Goal: Obtain resource: Download file/media

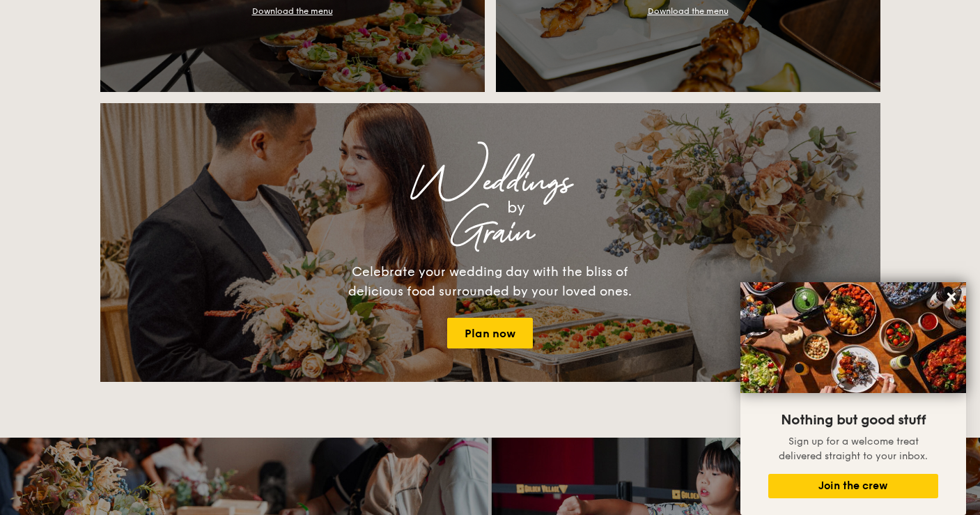
scroll to position [1625, 0]
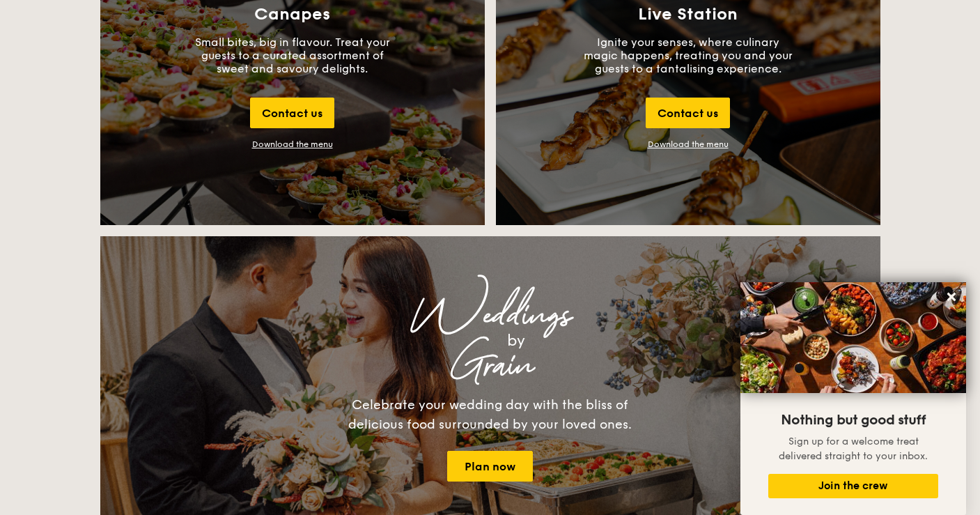
click at [675, 141] on link "Download the menu" at bounding box center [688, 144] width 81 height 10
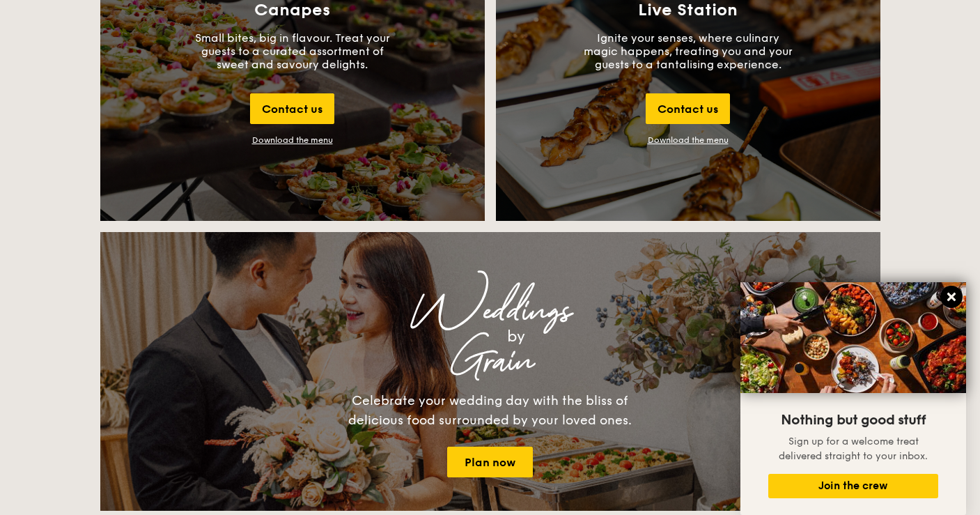
scroll to position [1858, 0]
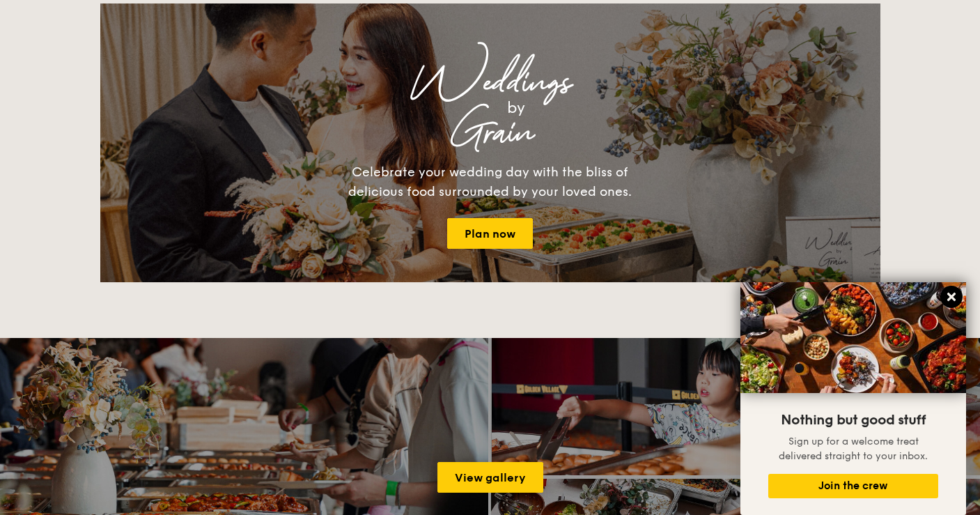
click at [951, 295] on icon at bounding box center [952, 297] width 8 height 8
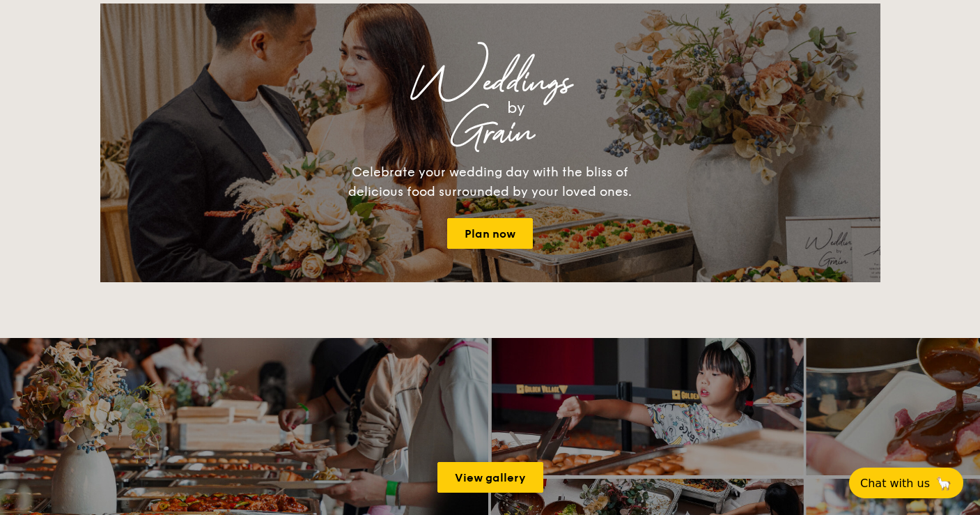
scroll to position [2245, 0]
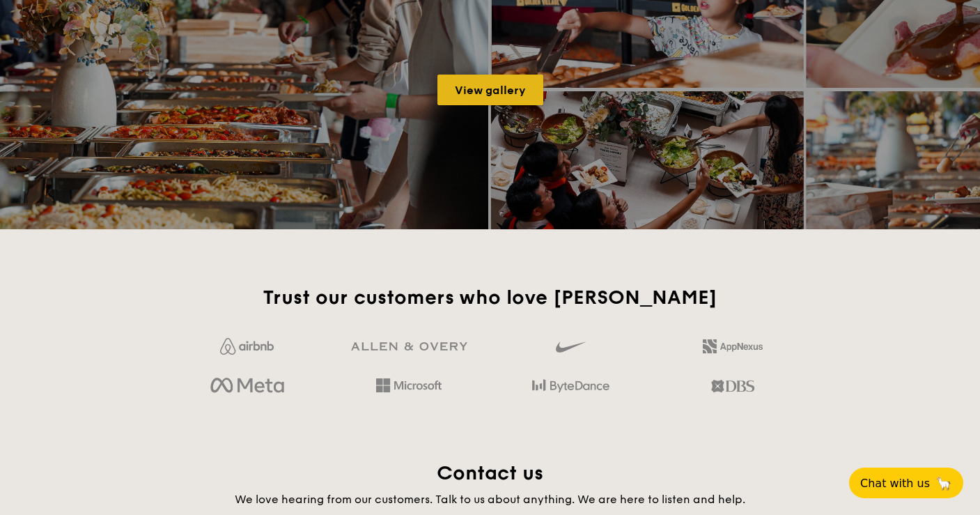
click at [491, 92] on link "View gallery" at bounding box center [491, 90] width 106 height 31
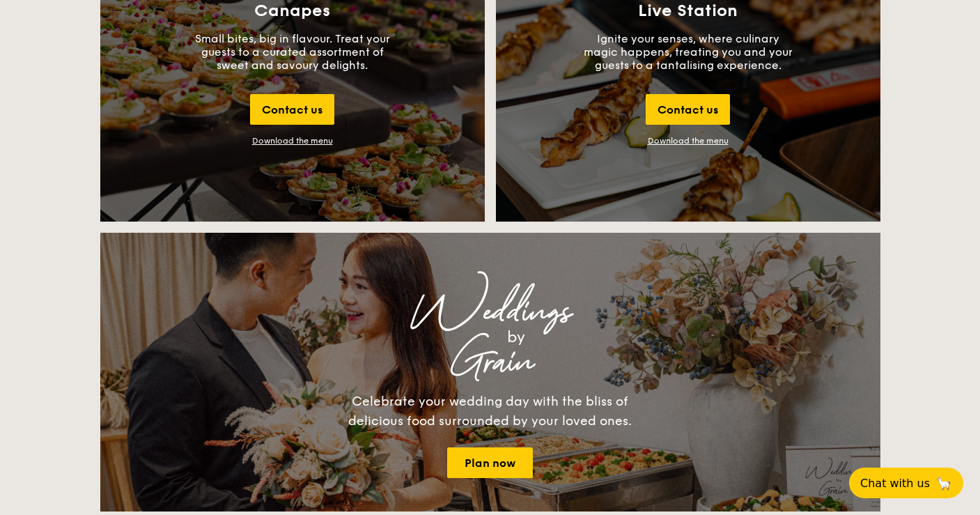
scroll to position [2713, 0]
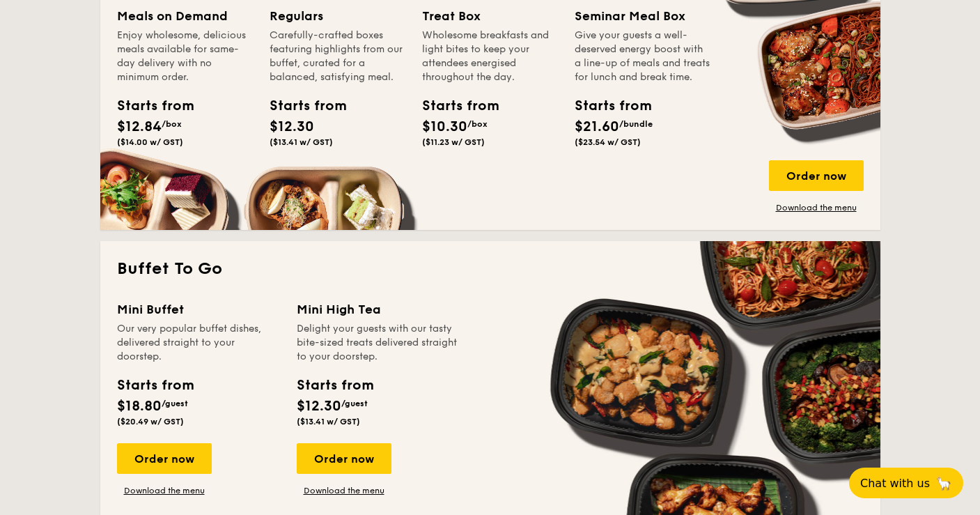
scroll to position [1703, 0]
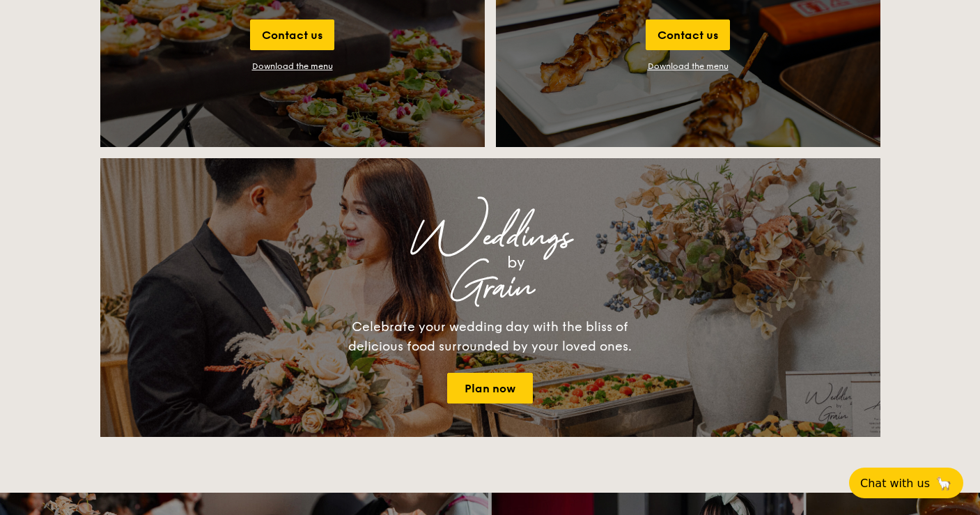
click at [490, 275] on div "Grain" at bounding box center [490, 287] width 535 height 25
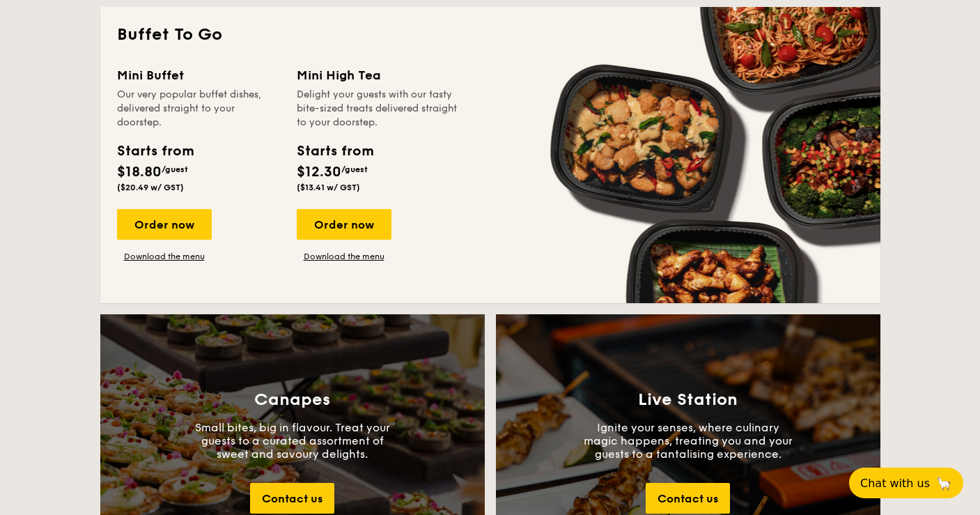
scroll to position [0, 0]
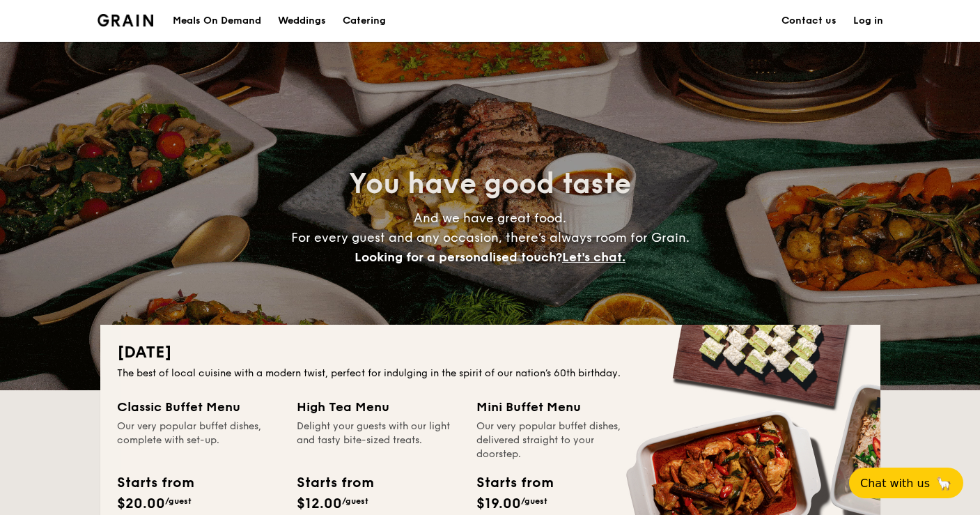
click at [314, 17] on div "Weddings" at bounding box center [302, 21] width 48 height 42
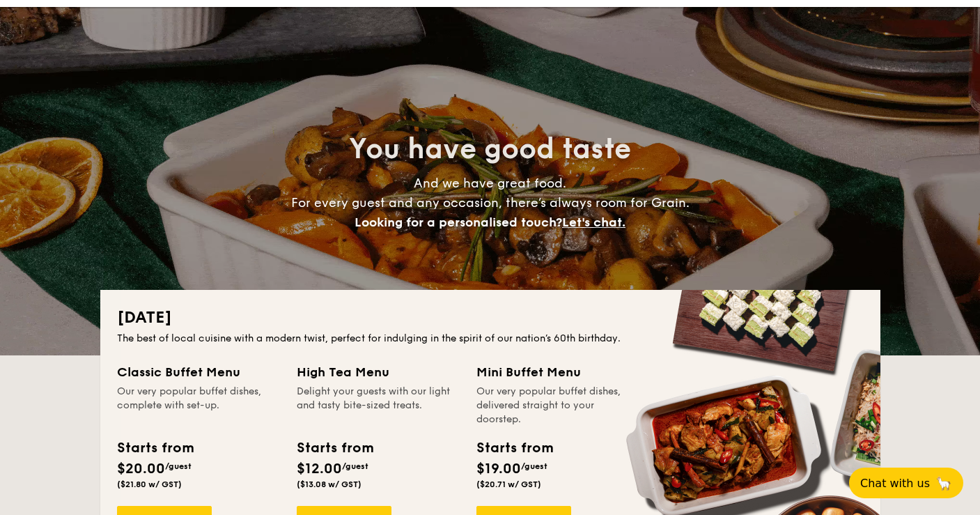
scroll to position [155, 0]
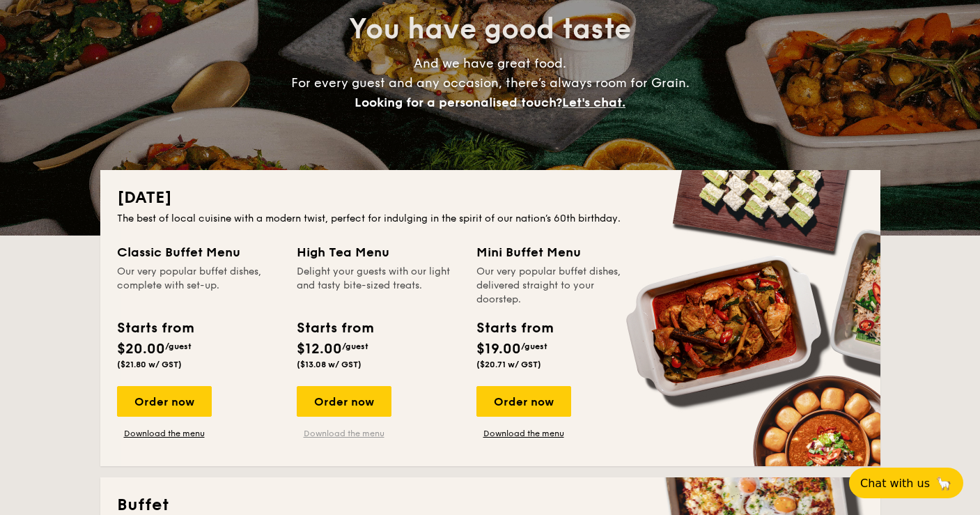
click at [342, 433] on link "Download the menu" at bounding box center [344, 433] width 95 height 11
